Goal: Information Seeking & Learning: Learn about a topic

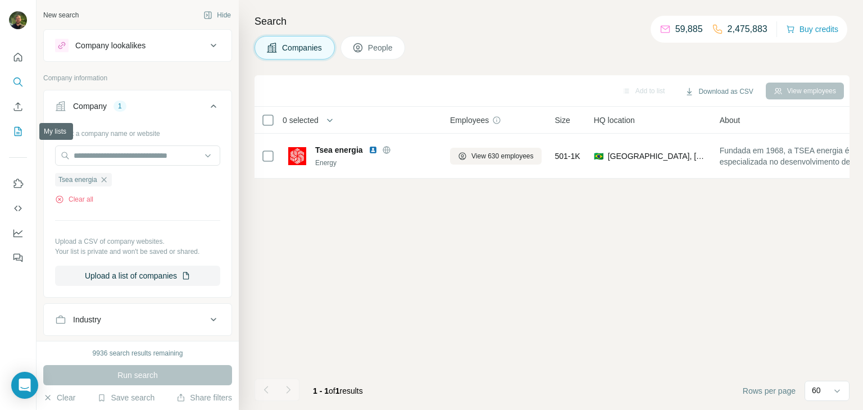
click at [21, 134] on icon "My lists" at bounding box center [17, 131] width 11 height 11
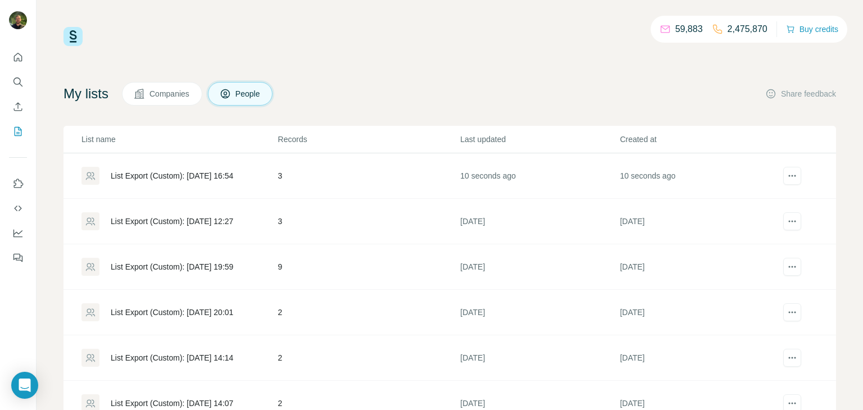
click at [154, 182] on div "List Export (Custom): [DATE] 16:54" at bounding box center [179, 176] width 196 height 18
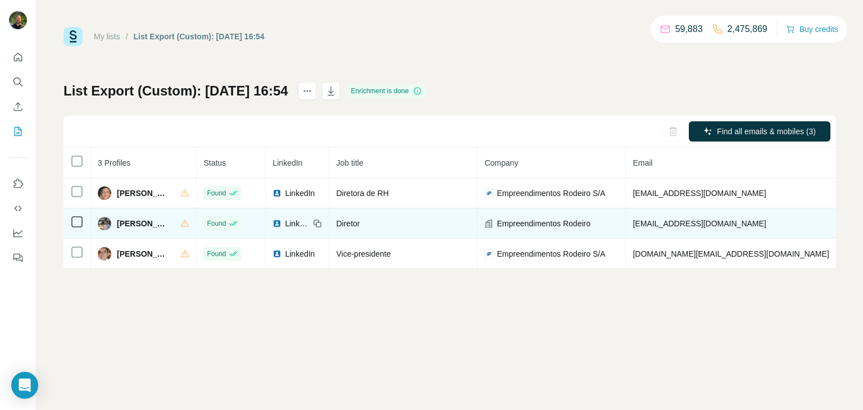
click at [844, 224] on span "[PHONE_NUMBER]" at bounding box center [879, 223] width 71 height 9
copy span "[PHONE_NUMBER]"
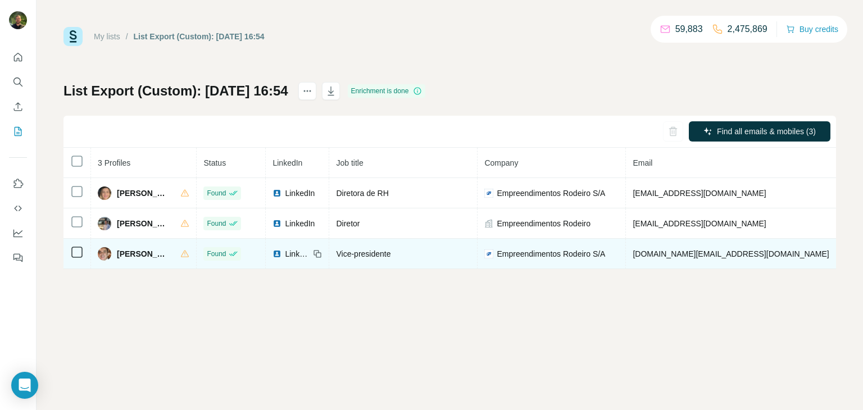
click at [844, 255] on span "[PHONE_NUMBER]" at bounding box center [879, 254] width 71 height 9
copy span "[PHONE_NUMBER]"
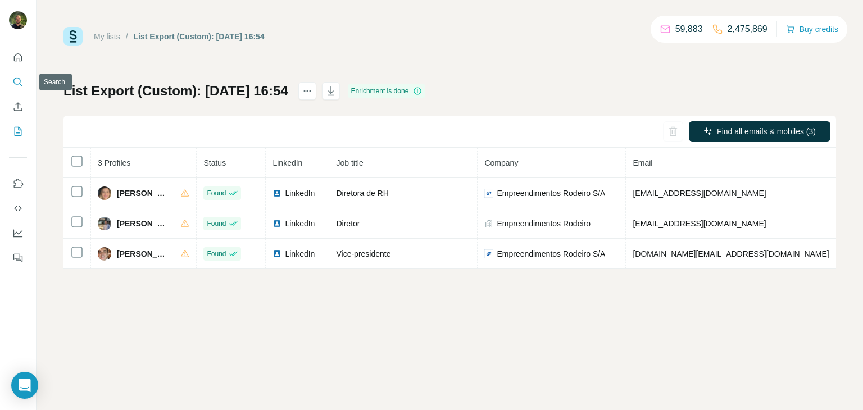
click at [19, 78] on icon "Search" at bounding box center [17, 81] width 11 height 11
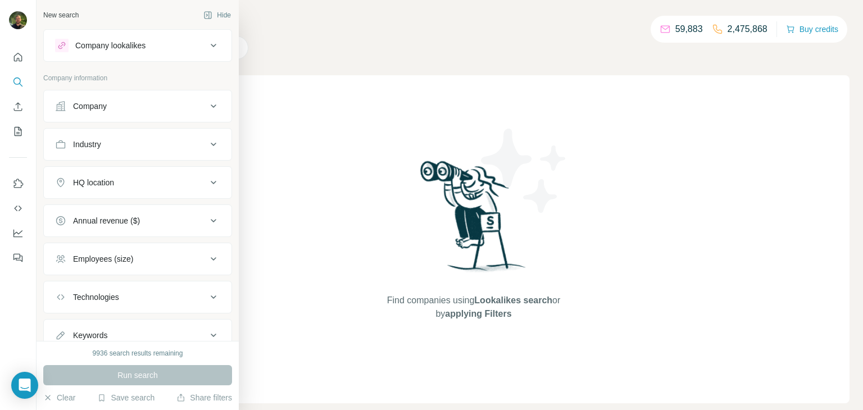
click at [90, 115] on button "Company" at bounding box center [138, 106] width 188 height 27
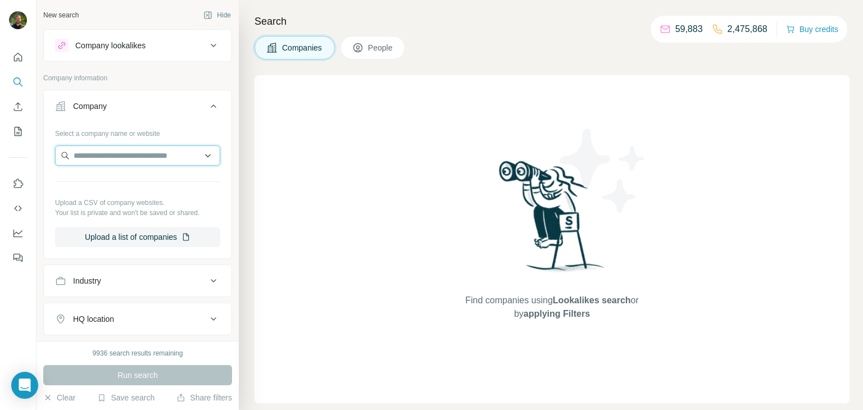
click at [110, 159] on input "text" at bounding box center [137, 156] width 165 height 20
type input "**********"
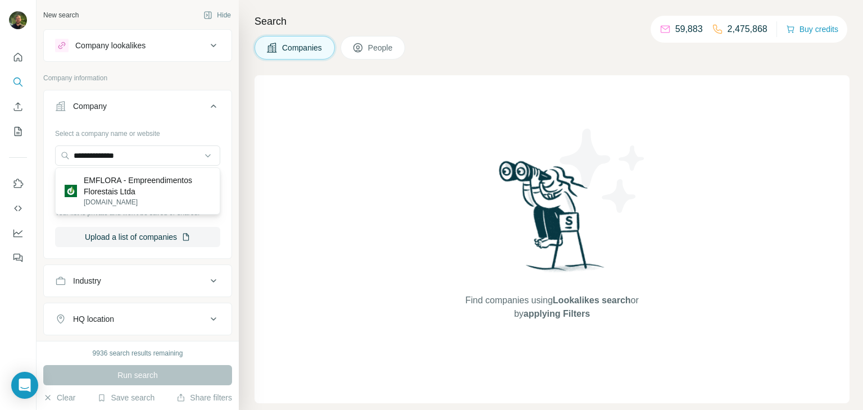
click at [94, 185] on p "EMFLORA - Empreendimentos Florestais Ltda" at bounding box center [147, 186] width 127 height 22
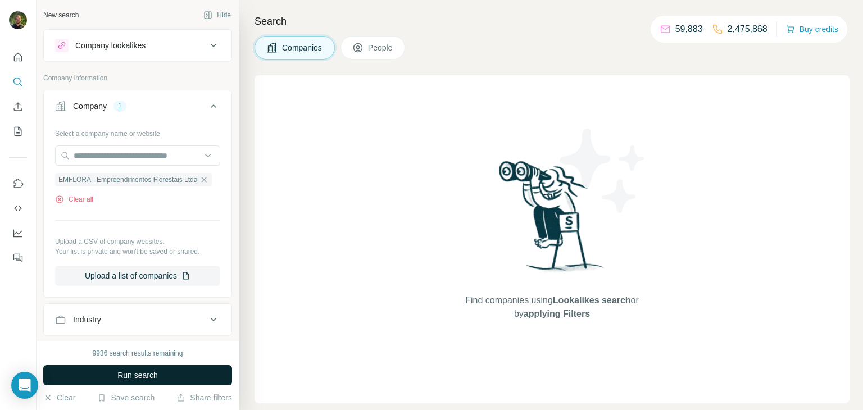
click at [146, 370] on span "Run search" at bounding box center [137, 375] width 40 height 11
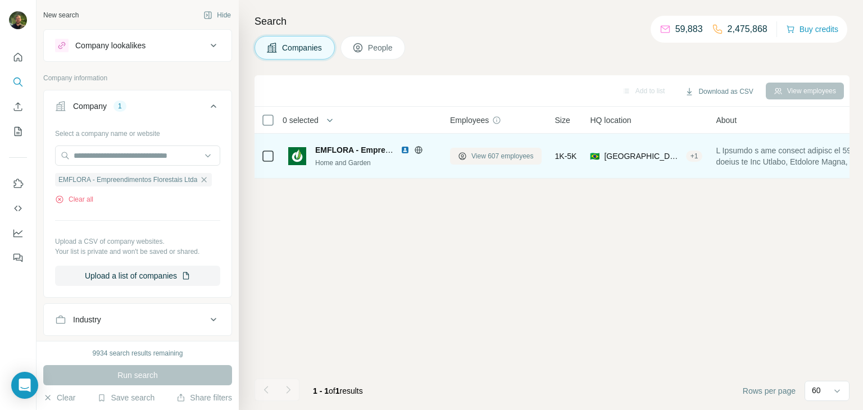
click at [482, 156] on span "View 607 employees" at bounding box center [503, 156] width 62 height 10
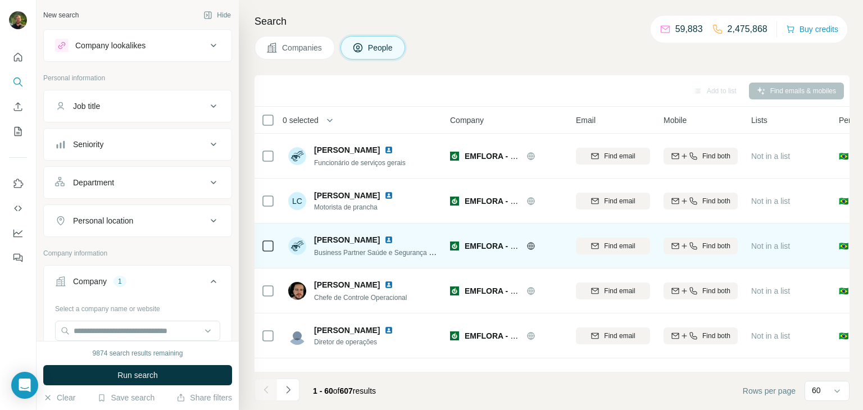
scroll to position [2460, 0]
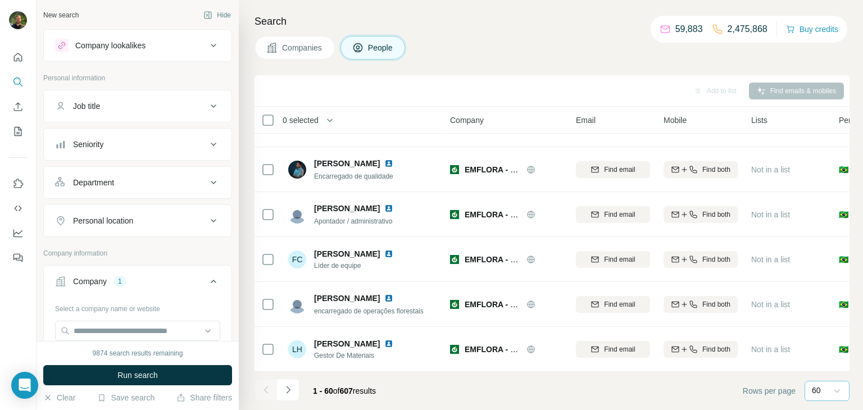
click at [836, 387] on icon at bounding box center [837, 391] width 11 height 11
click at [291, 391] on icon "Navigate to next page" at bounding box center [288, 389] width 11 height 11
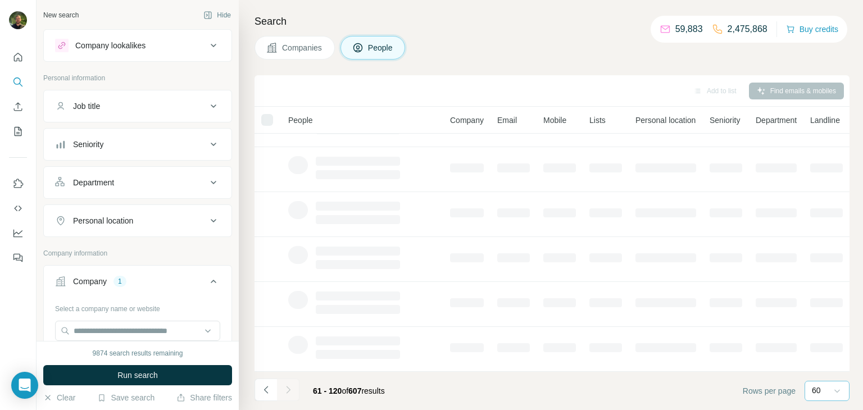
scroll to position [211, 0]
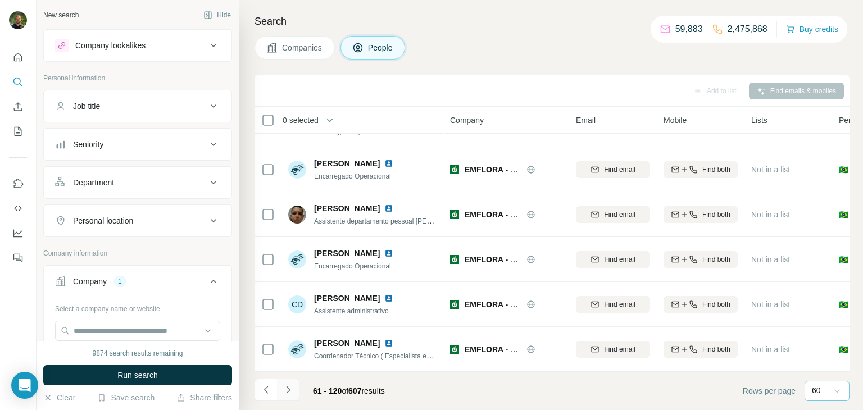
click at [291, 391] on icon "Navigate to next page" at bounding box center [288, 389] width 11 height 11
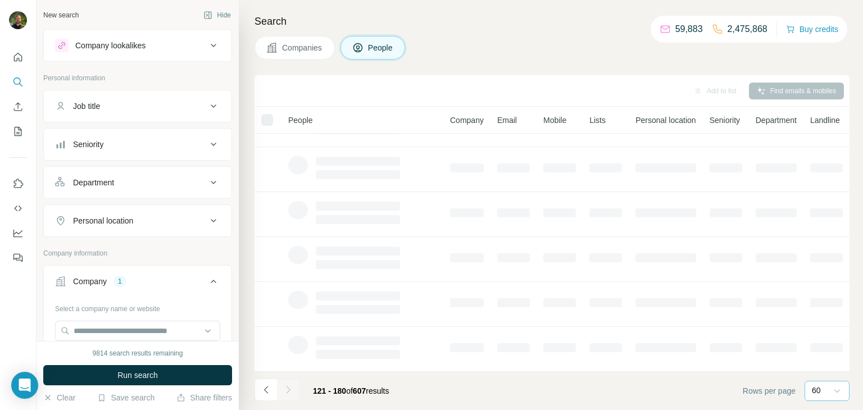
click at [291, 391] on icon "Navigate to next page" at bounding box center [288, 389] width 11 height 11
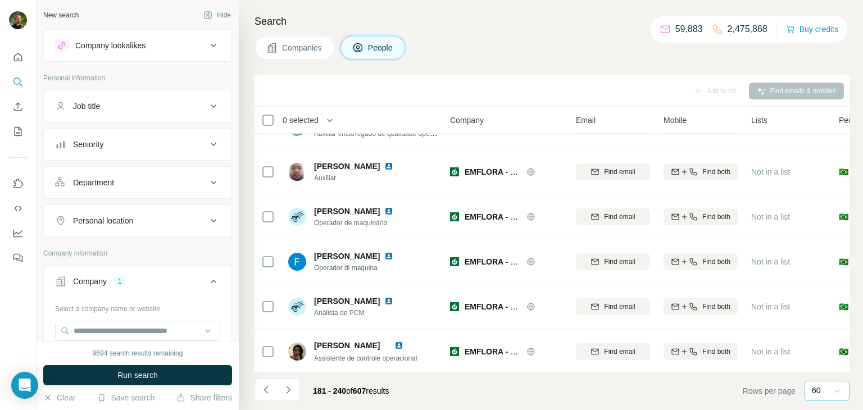
scroll to position [2460, 2]
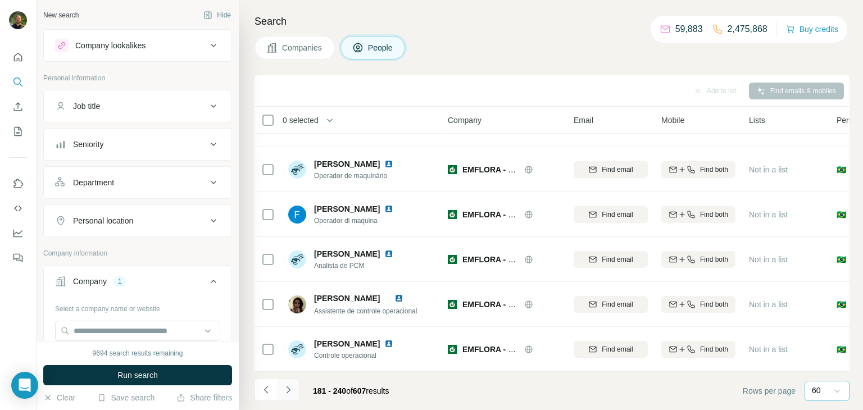
click at [287, 393] on icon "Navigate to next page" at bounding box center [288, 389] width 11 height 11
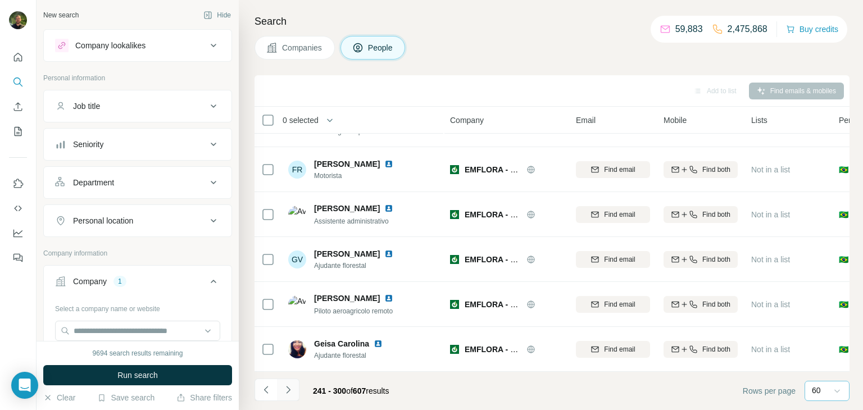
scroll to position [2460, 0]
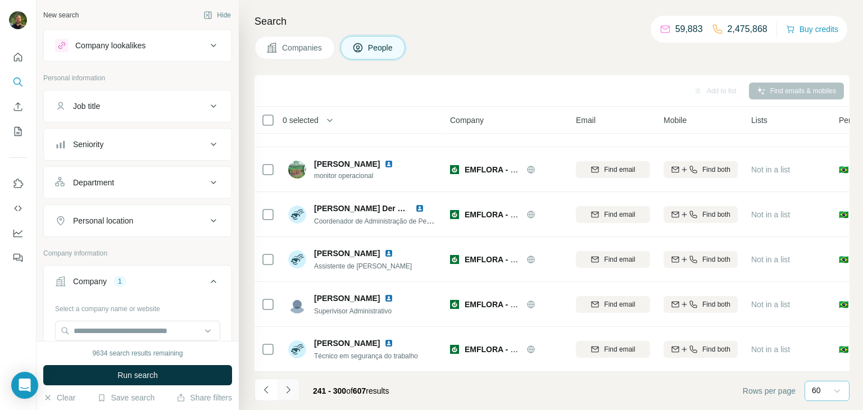
click at [287, 387] on icon "Navigate to next page" at bounding box center [288, 389] width 4 height 7
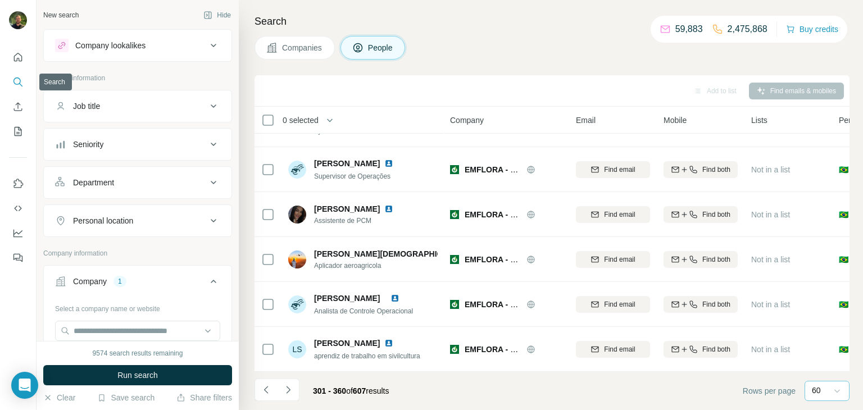
click at [19, 85] on icon "Search" at bounding box center [17, 81] width 11 height 11
click at [16, 61] on icon "Quick start" at bounding box center [18, 57] width 8 height 8
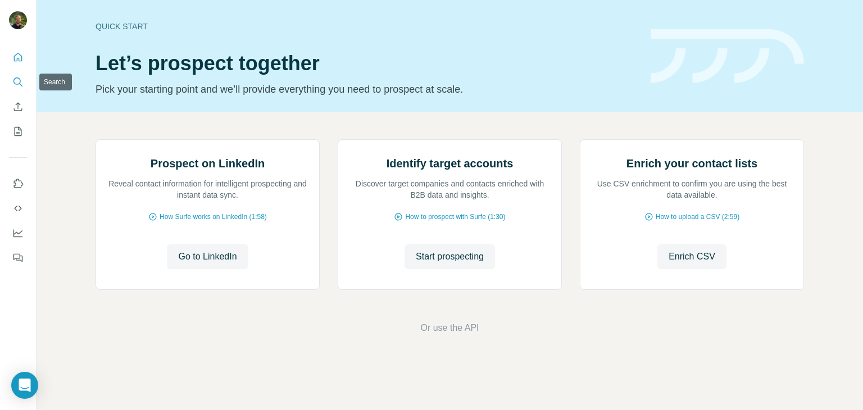
click at [18, 85] on icon "Search" at bounding box center [17, 81] width 11 height 11
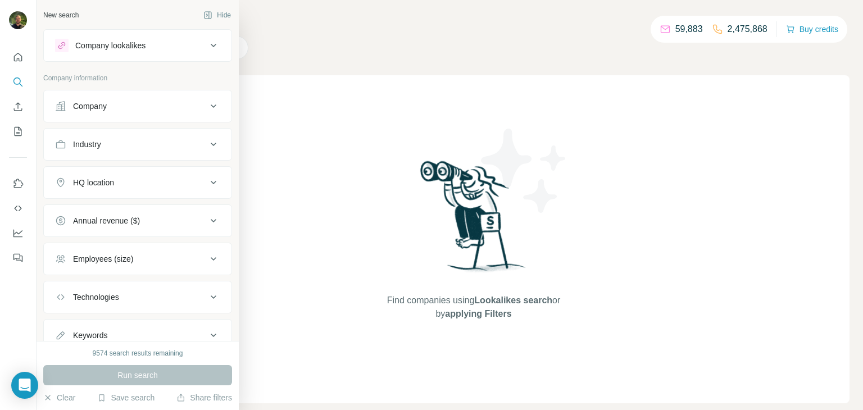
click at [86, 101] on div "Company" at bounding box center [90, 106] width 34 height 11
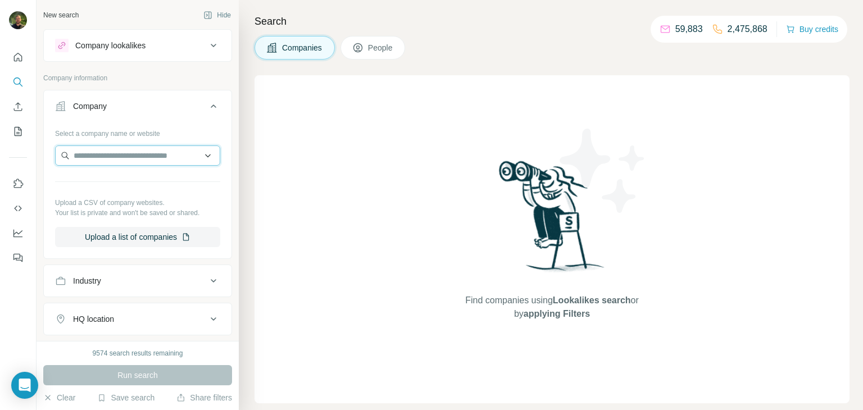
click at [130, 159] on input "text" at bounding box center [137, 156] width 165 height 20
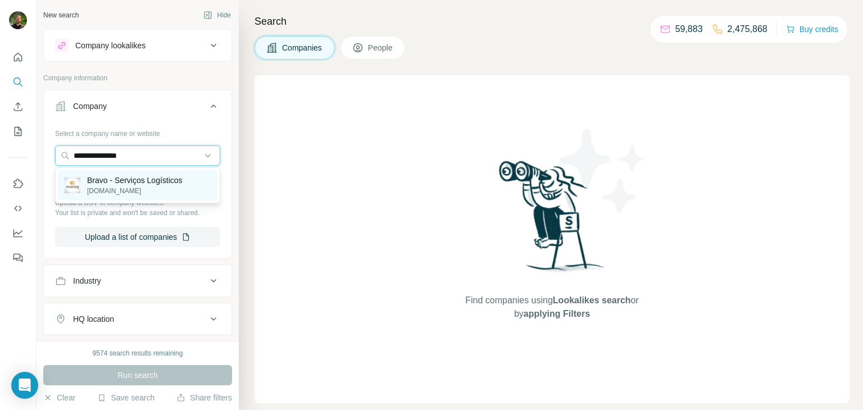
type input "**********"
click at [109, 191] on p "[DOMAIN_NAME]" at bounding box center [135, 191] width 96 height 10
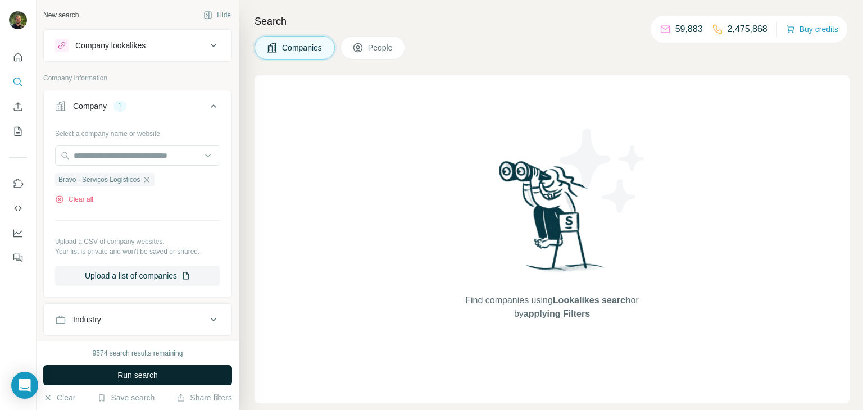
click at [161, 375] on button "Run search" at bounding box center [137, 375] width 189 height 20
